Goal: Information Seeking & Learning: Learn about a topic

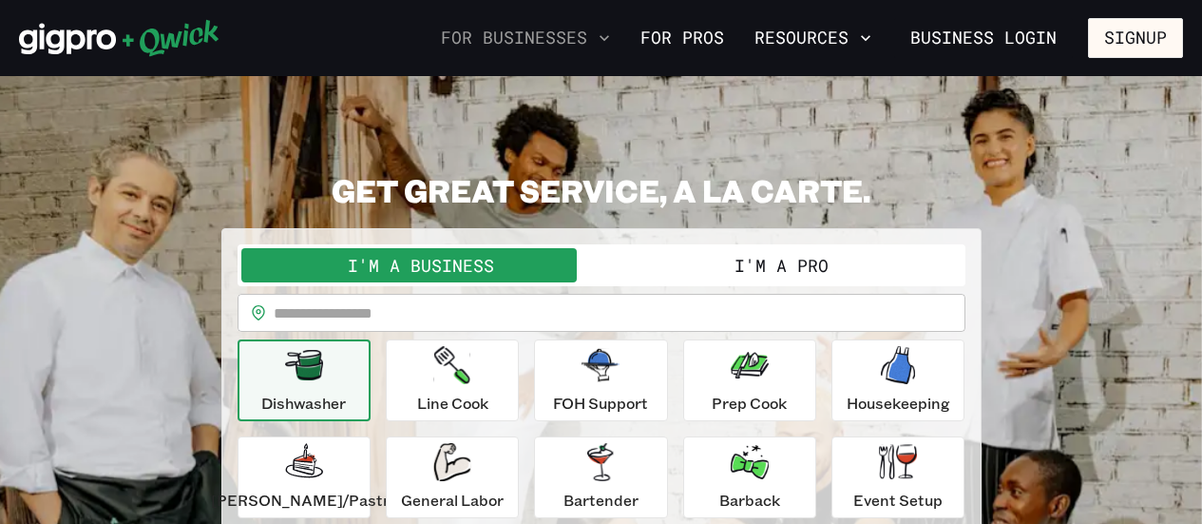
click at [566, 27] on button "For Businesses" at bounding box center [525, 38] width 184 height 32
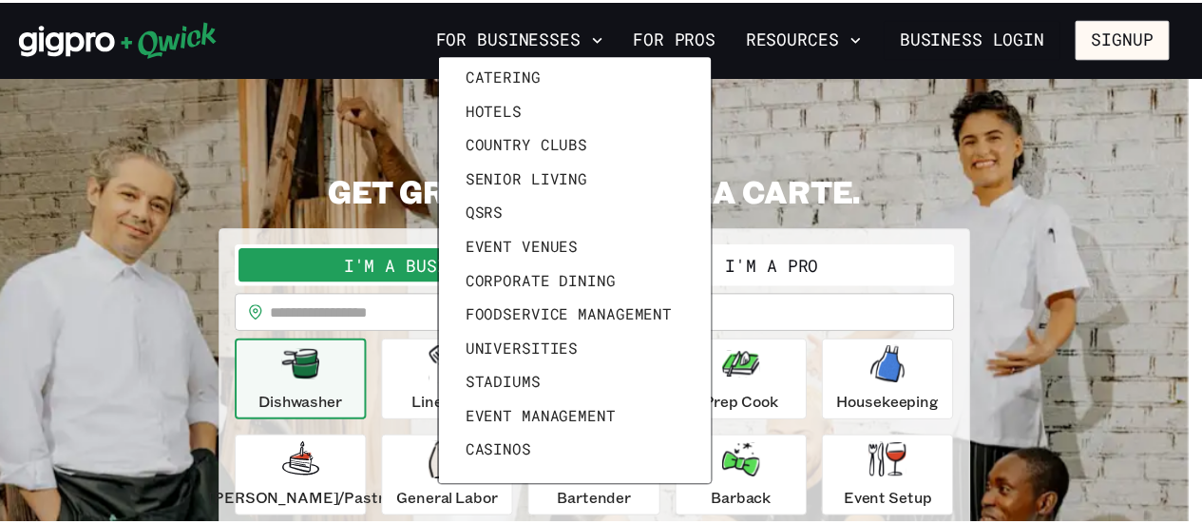
scroll to position [52, 0]
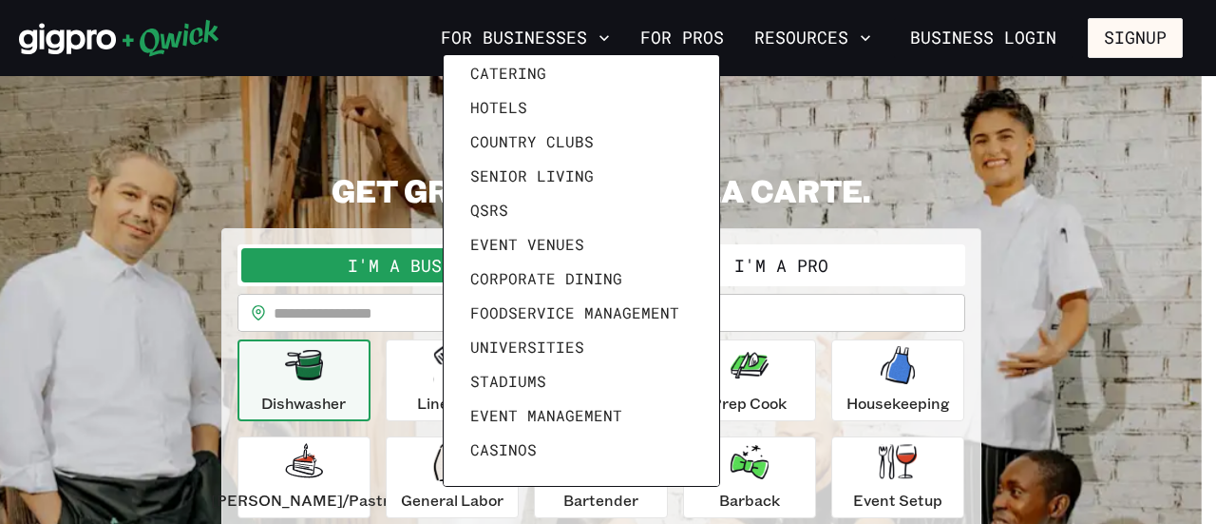
click at [703, 33] on div at bounding box center [608, 262] width 1216 height 524
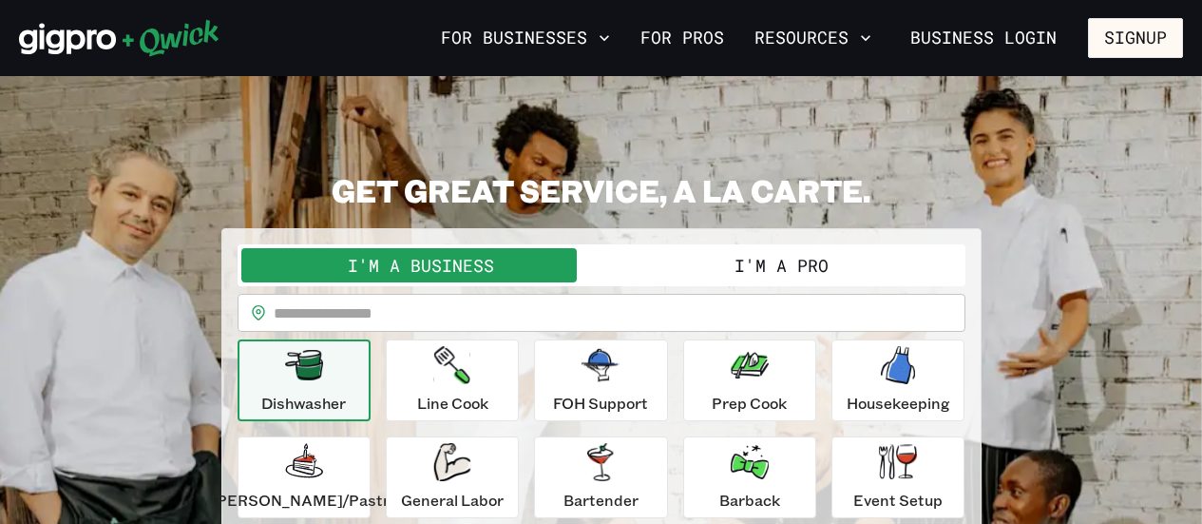
click at [703, 33] on link "For Pros" at bounding box center [682, 38] width 99 height 32
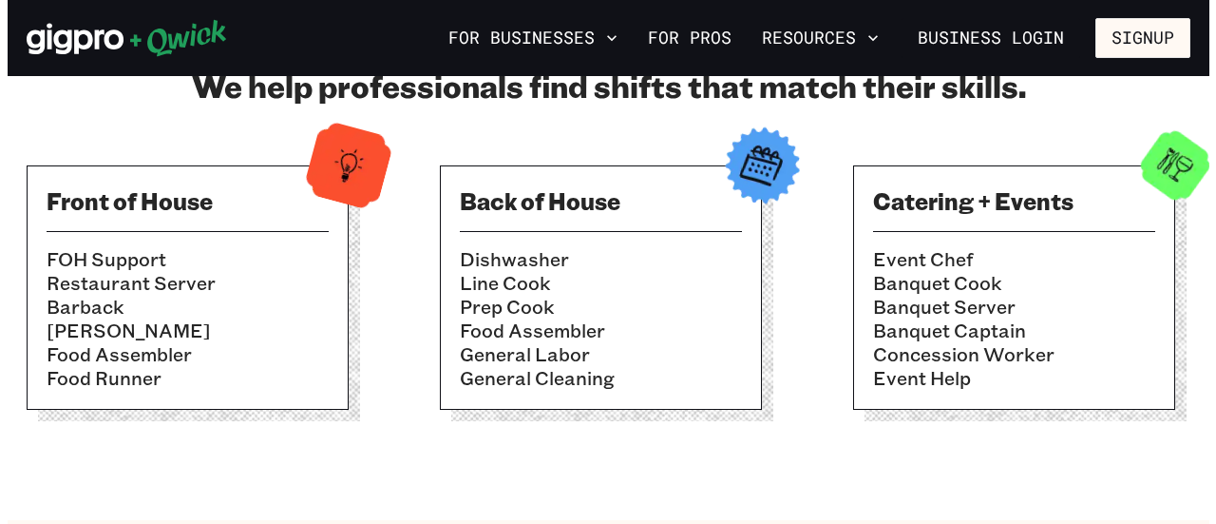
scroll to position [570, 0]
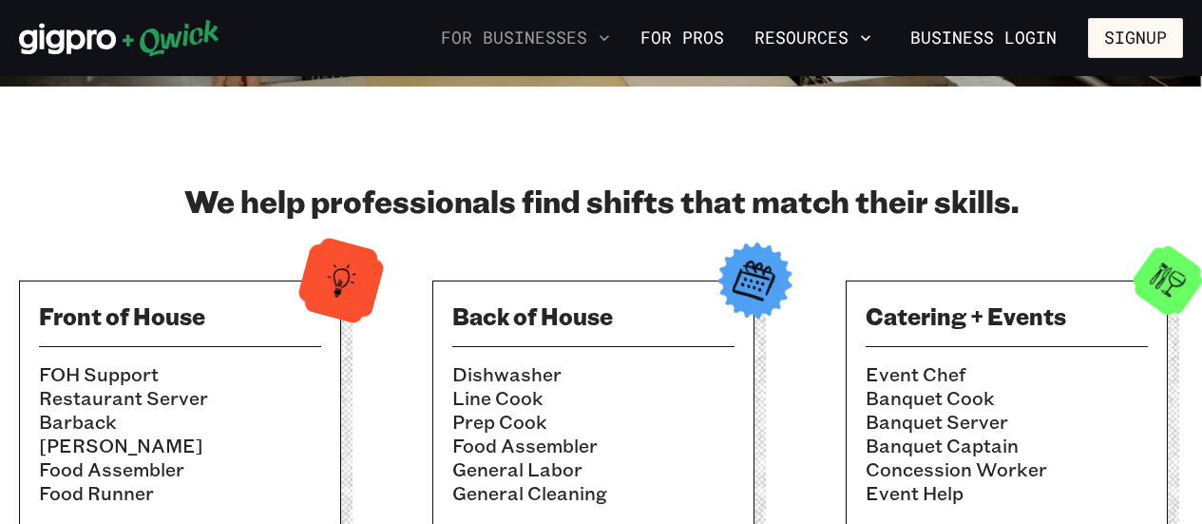
click at [614, 35] on icon "button" at bounding box center [604, 38] width 19 height 19
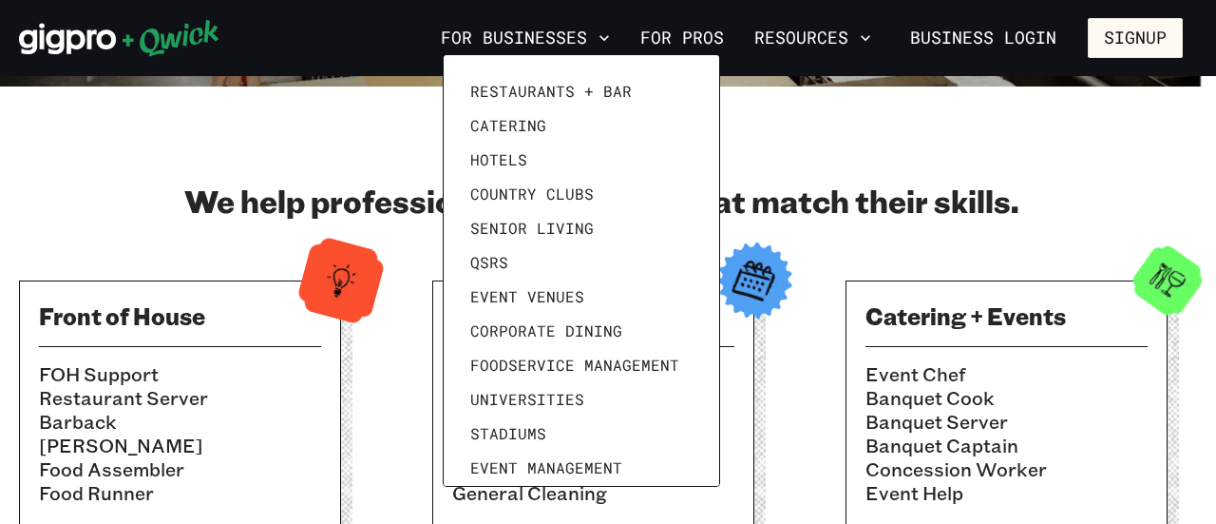
click at [582, 39] on div at bounding box center [608, 262] width 1216 height 524
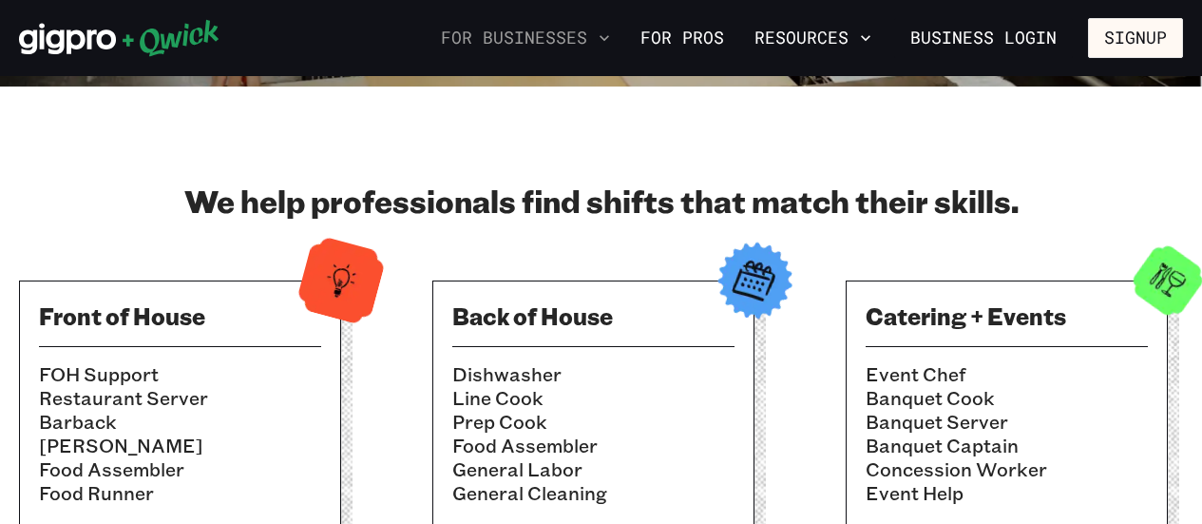
click at [582, 39] on button "For Businesses" at bounding box center [525, 38] width 184 height 32
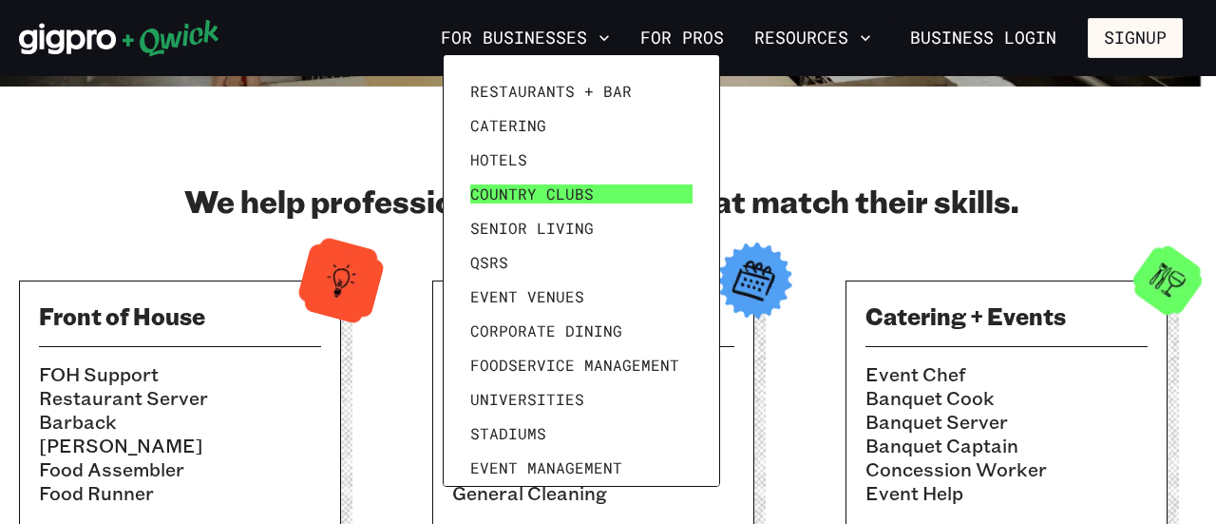
scroll to position [0, 0]
click at [804, 38] on div at bounding box center [608, 262] width 1216 height 524
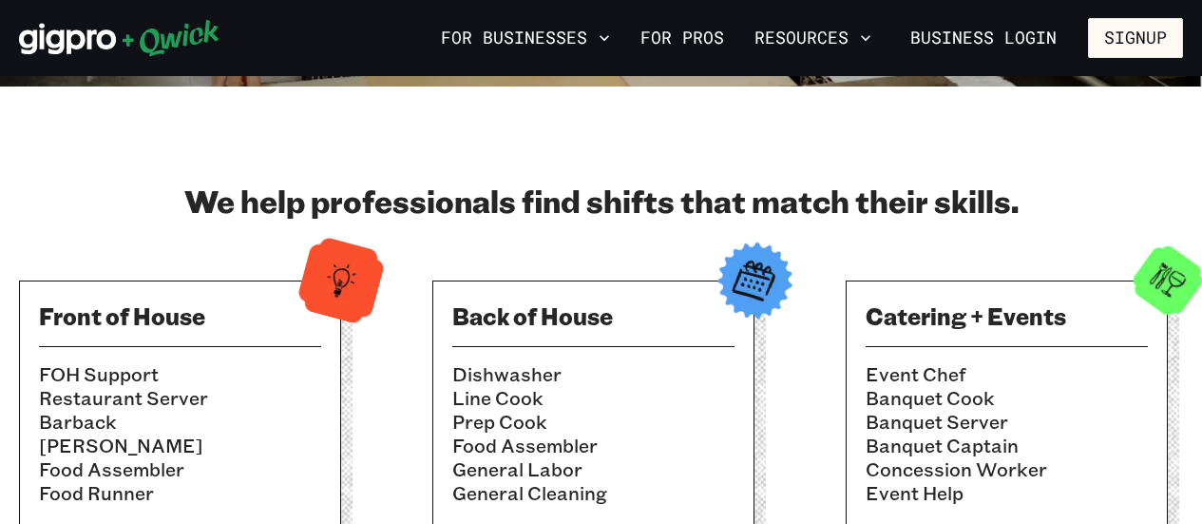
click at [804, 39] on button "Resources" at bounding box center [813, 38] width 132 height 32
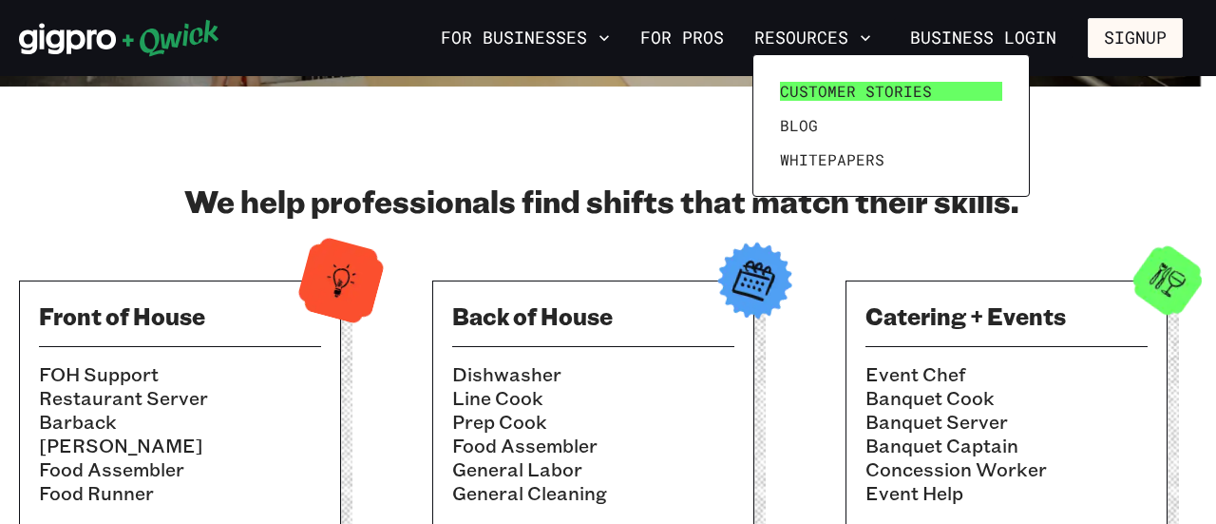
click at [893, 92] on span "Customer stories" at bounding box center [856, 91] width 152 height 19
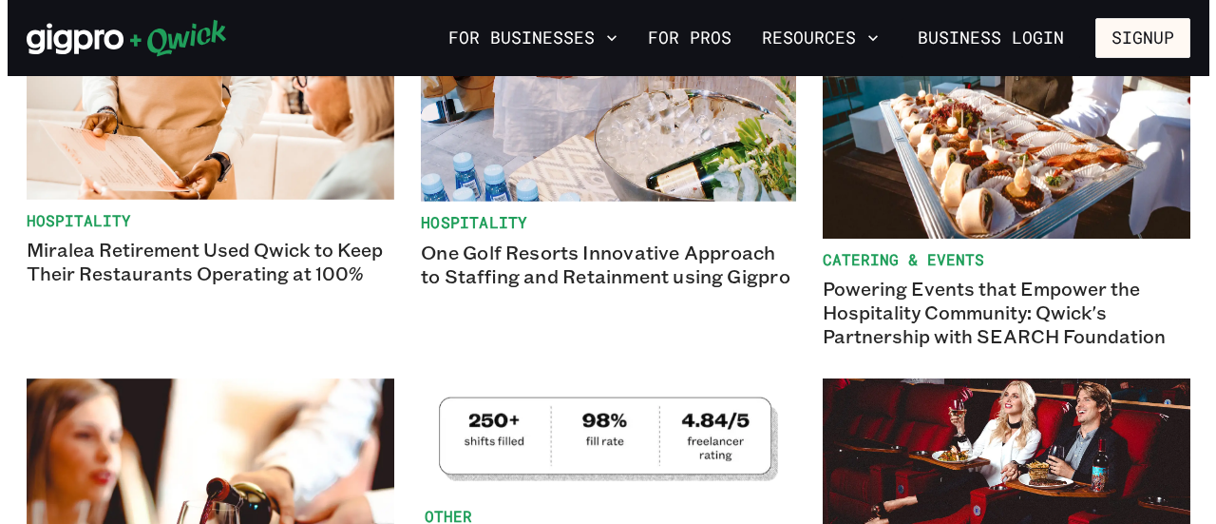
scroll to position [1330, 0]
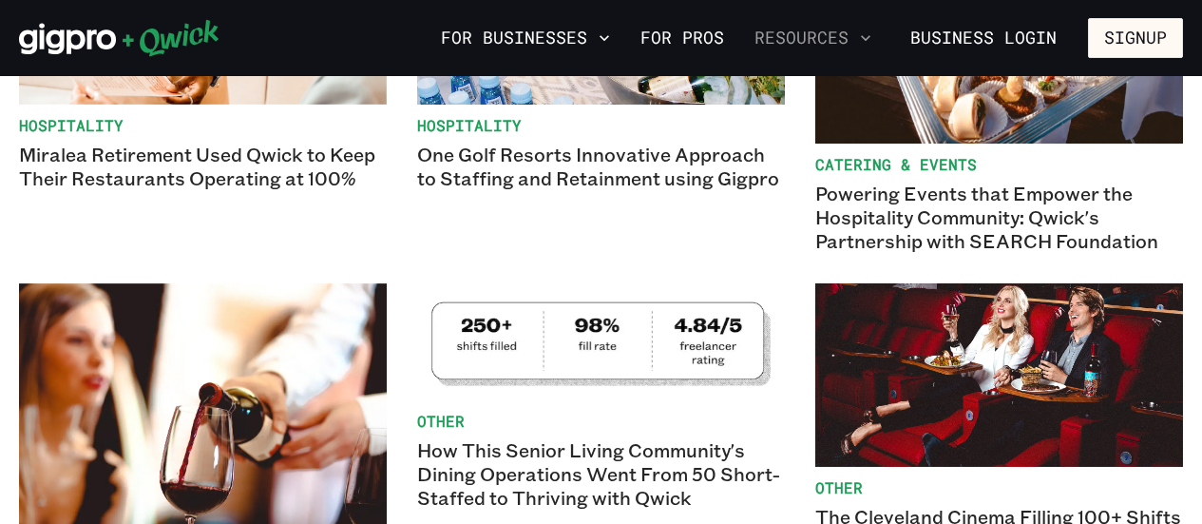
click at [802, 49] on button "Resources" at bounding box center [813, 38] width 132 height 32
